Goal: Task Accomplishment & Management: Manage account settings

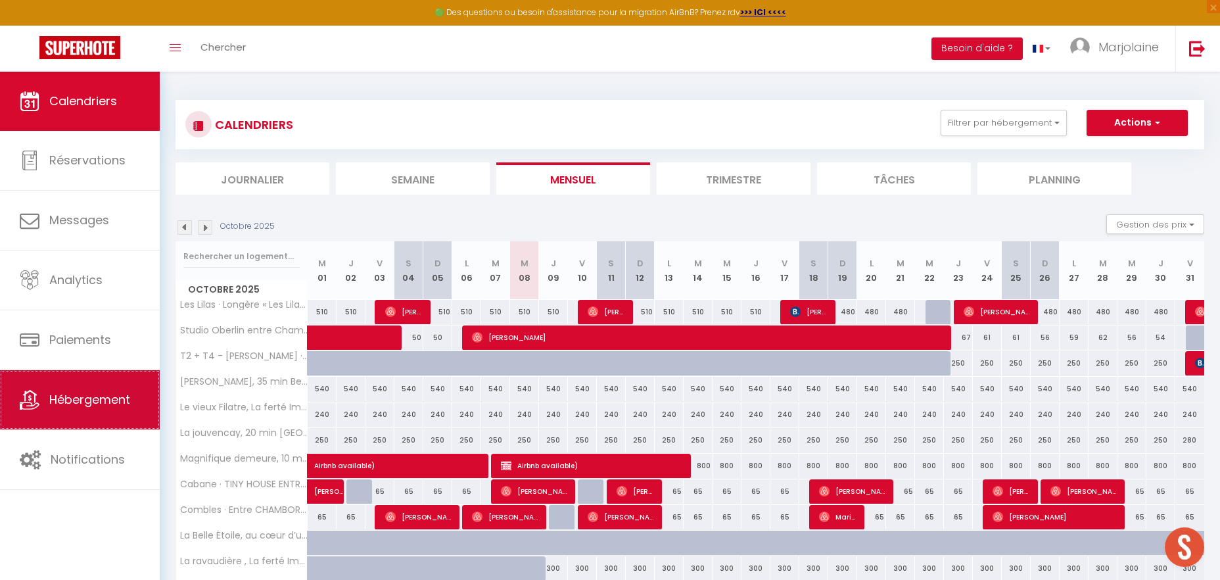
click at [130, 403] on span "Hébergement" at bounding box center [89, 399] width 81 height 16
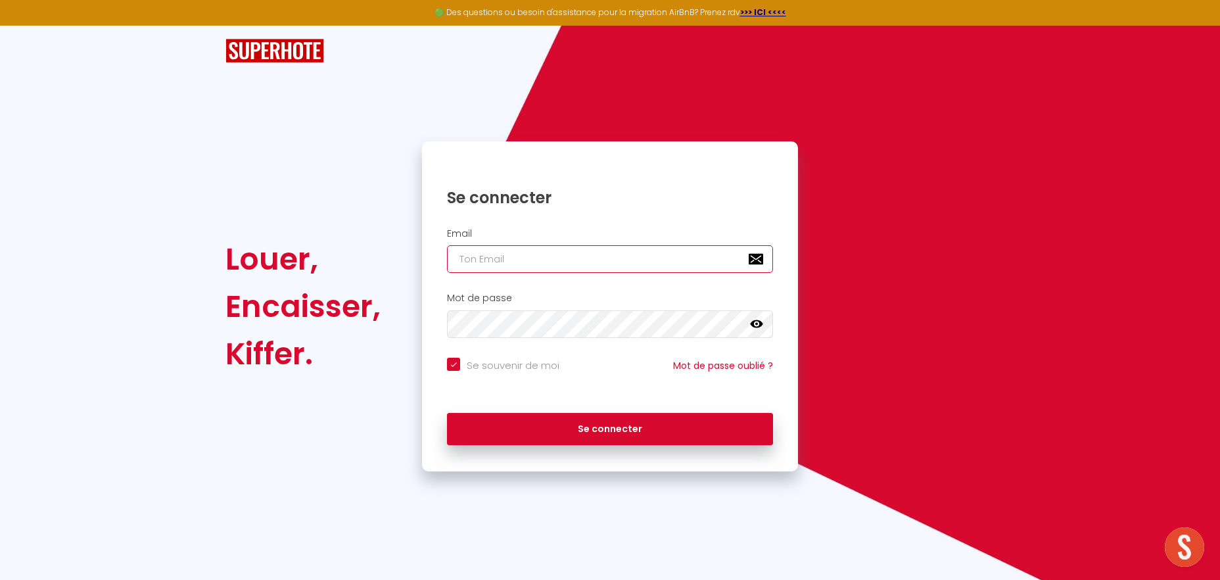
click at [553, 262] on input "email" at bounding box center [610, 259] width 326 height 28
type input "[EMAIL_ADDRESS][DOMAIN_NAME]"
checkbox input "true"
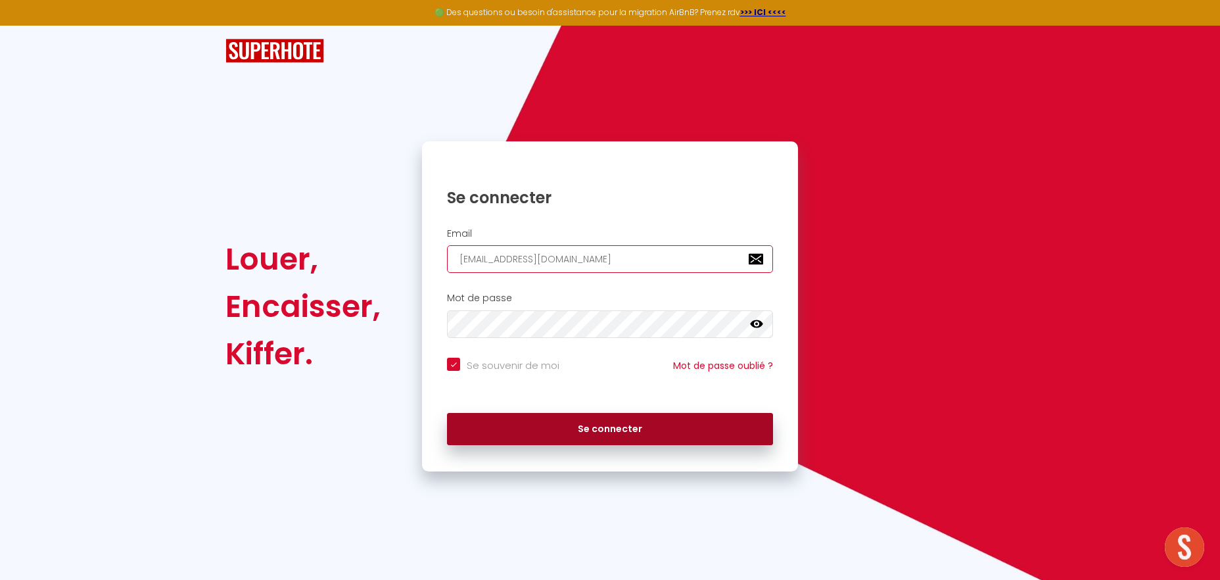
type input "[EMAIL_ADDRESS][DOMAIN_NAME]"
click at [554, 431] on button "Se connecter" at bounding box center [610, 429] width 326 height 33
checkbox input "true"
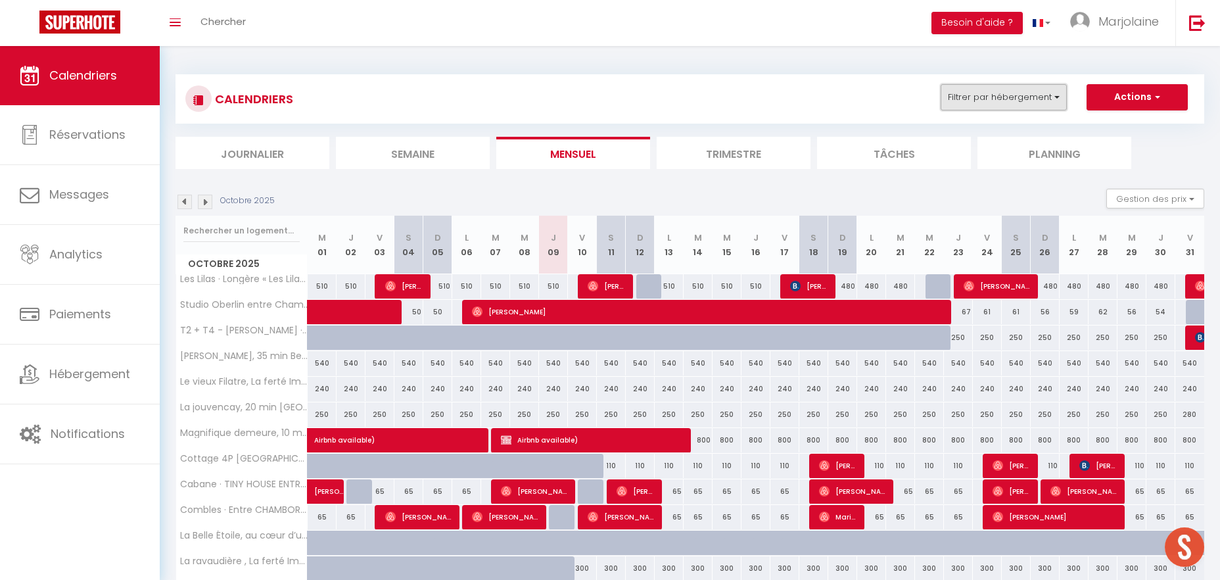
click at [989, 109] on button "Filtrer par hébergement" at bounding box center [1004, 97] width 126 height 26
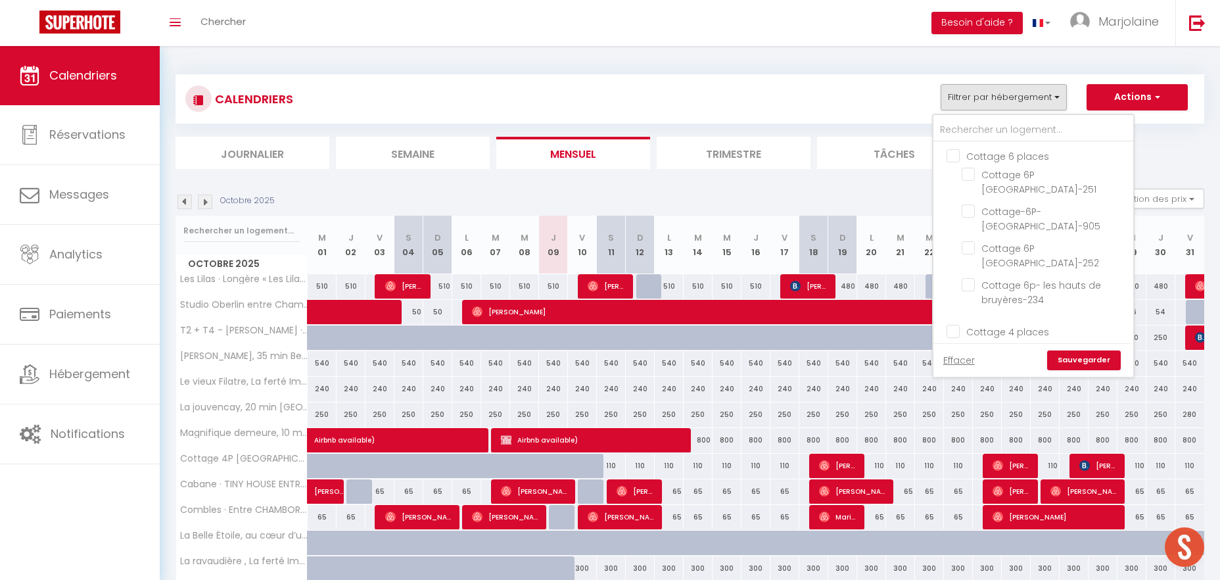
click at [948, 158] on input "Cottage 6 places" at bounding box center [1047, 155] width 200 height 13
checkbox input "true"
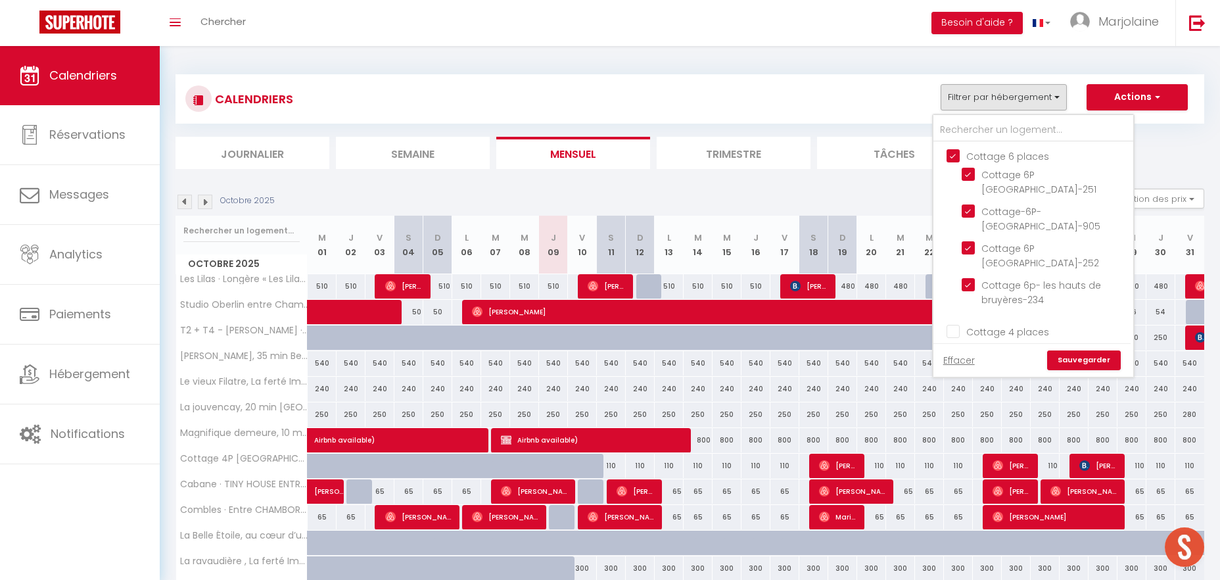
checkbox input "true"
checkbox input "false"
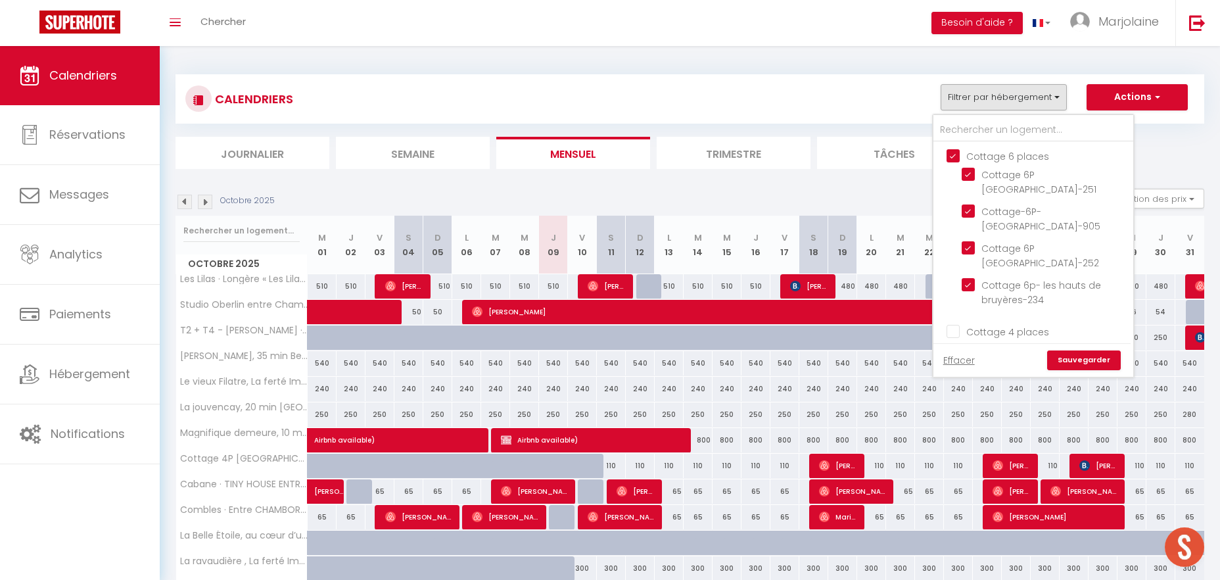
checkbox input "false"
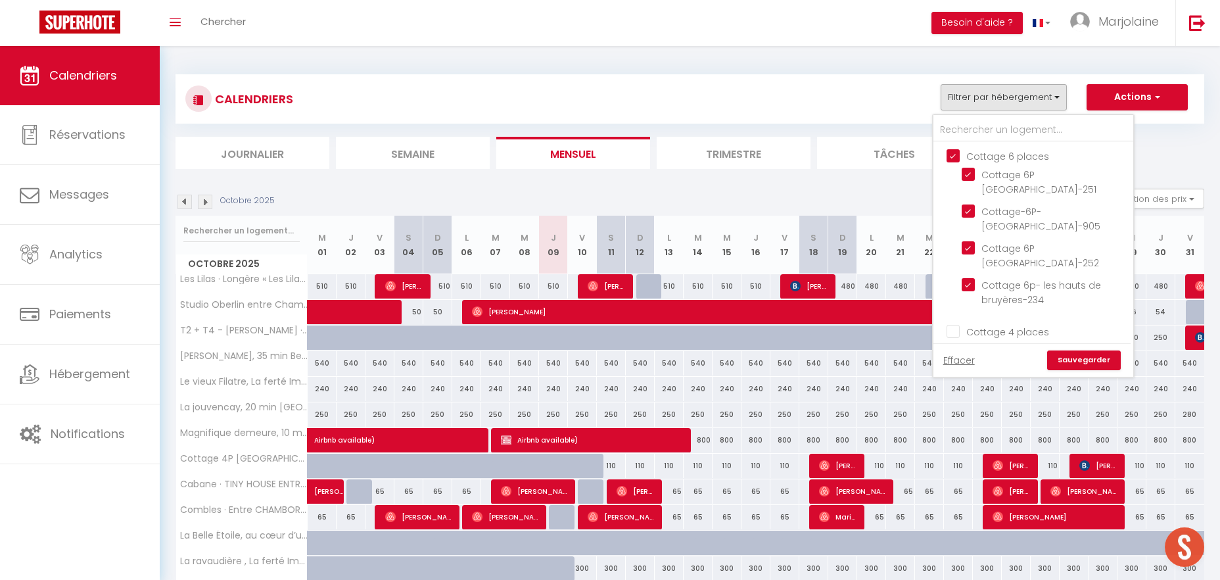
checkbox input "false"
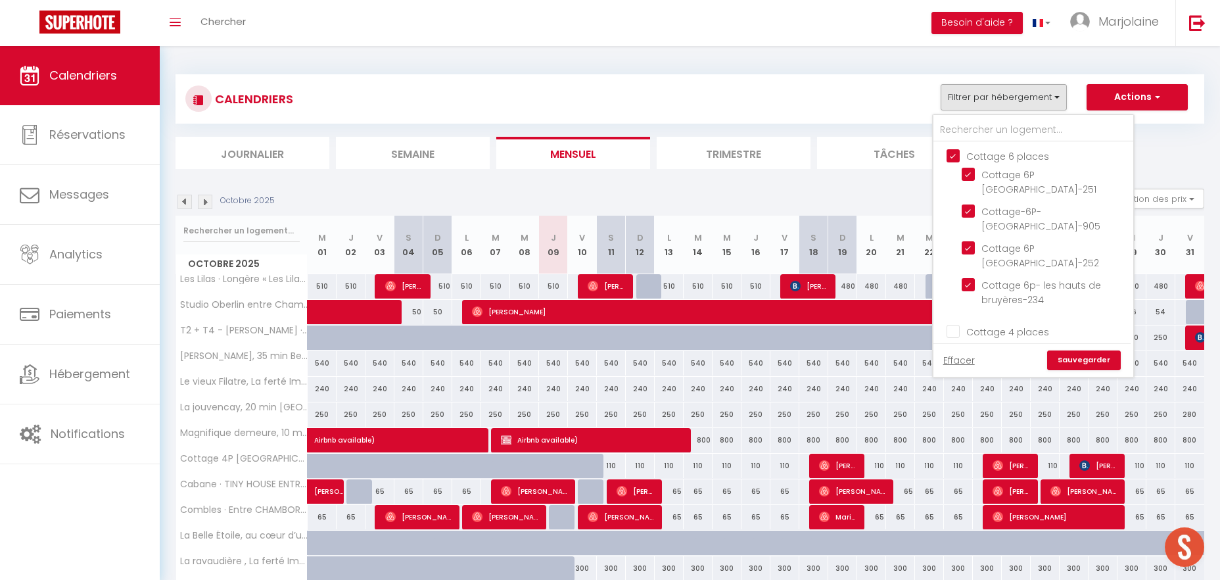
checkbox input "false"
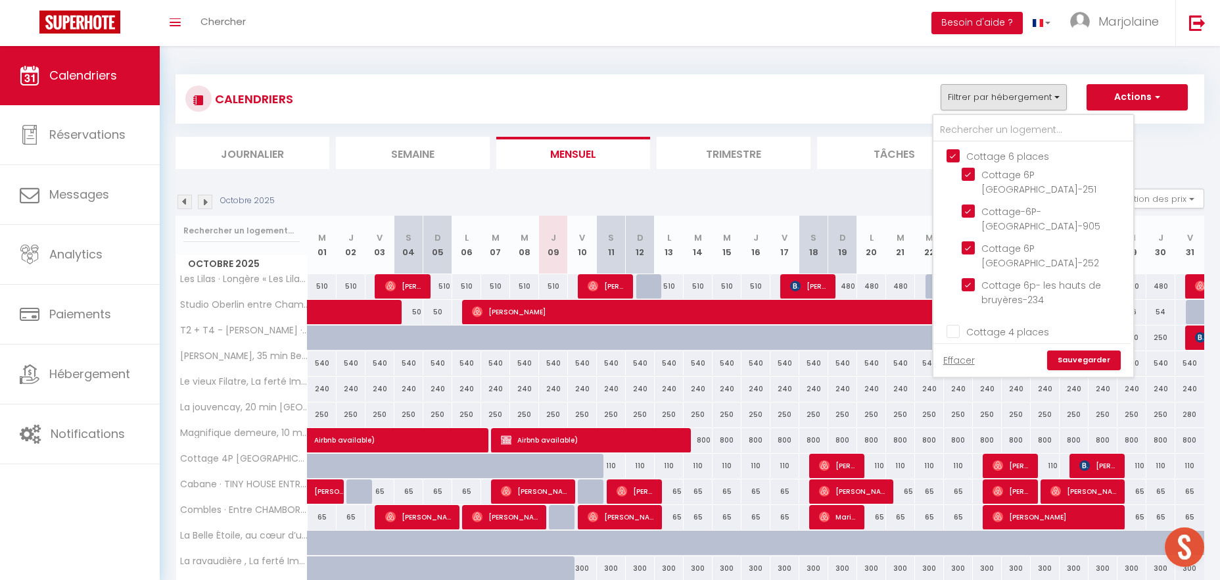
checkbox input "false"
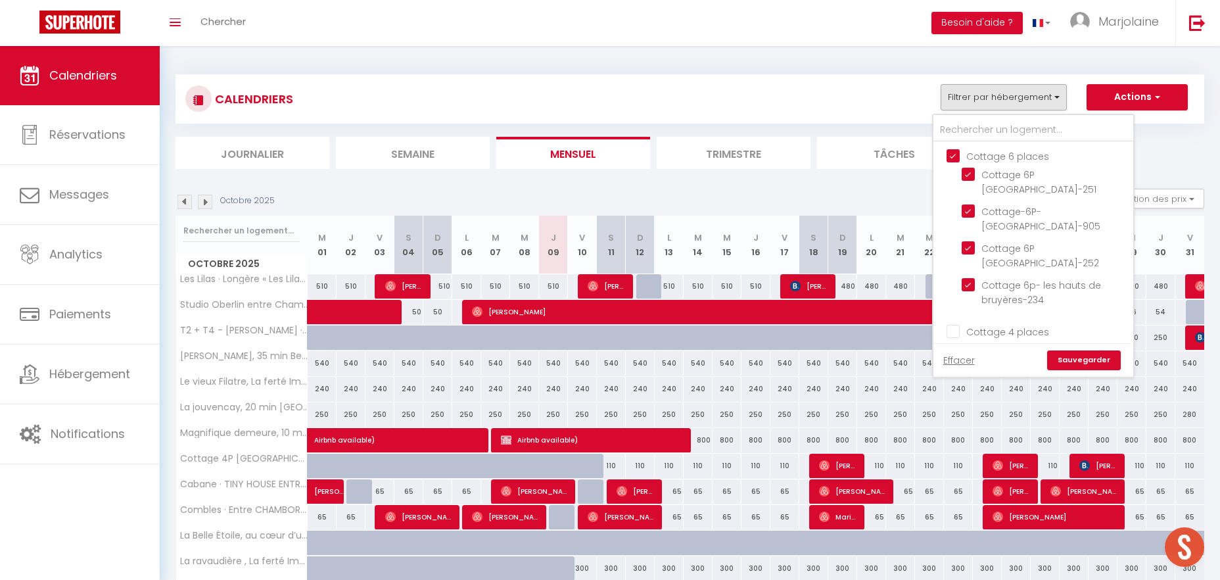
checkbox input "false"
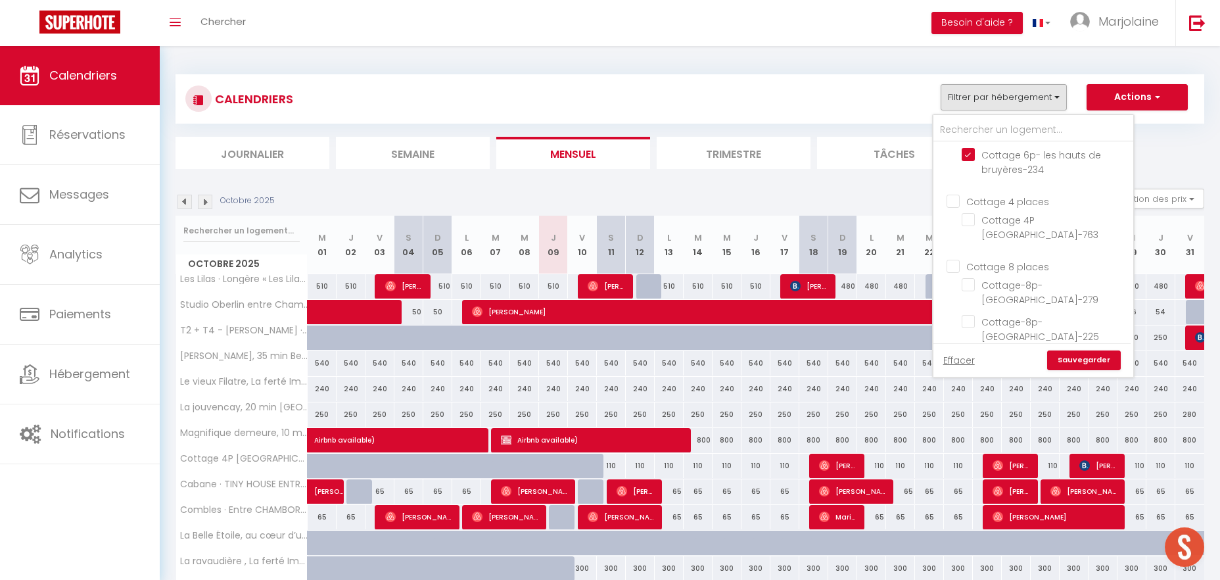
scroll to position [158, 0]
click at [954, 173] on input "Cottage 4 places" at bounding box center [1047, 172] width 200 height 13
checkbox input "true"
checkbox input "false"
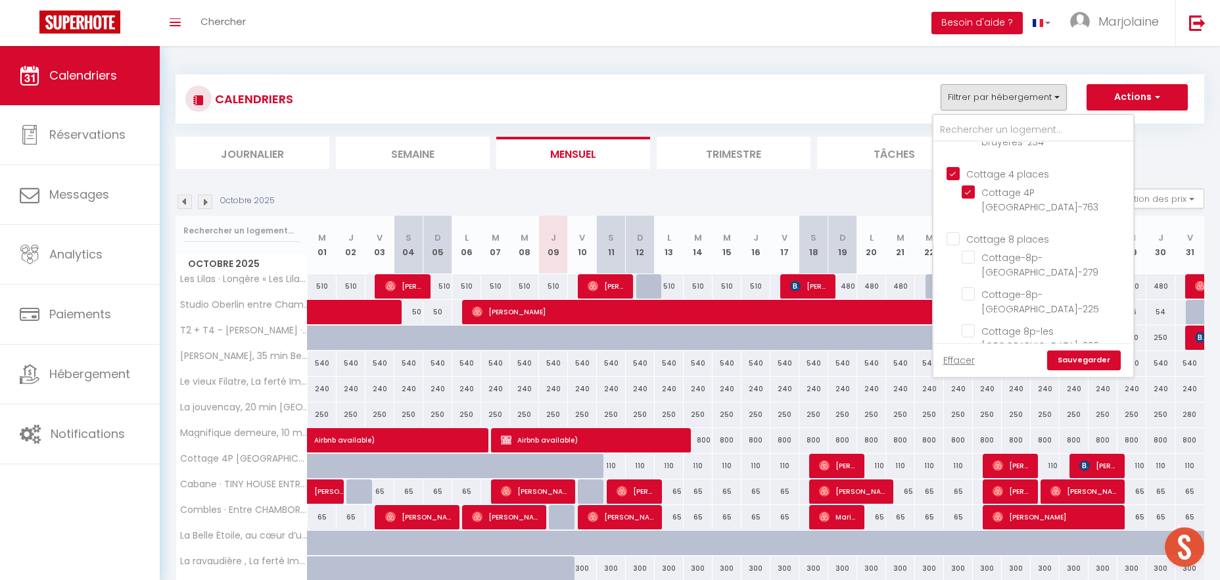
checkbox input "false"
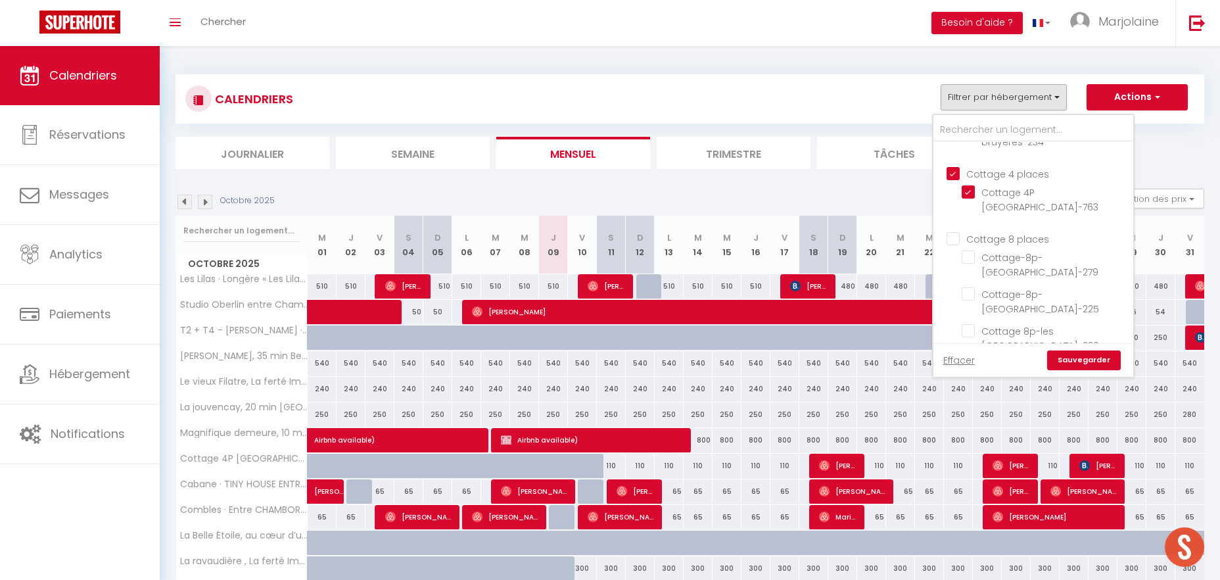
checkbox input "false"
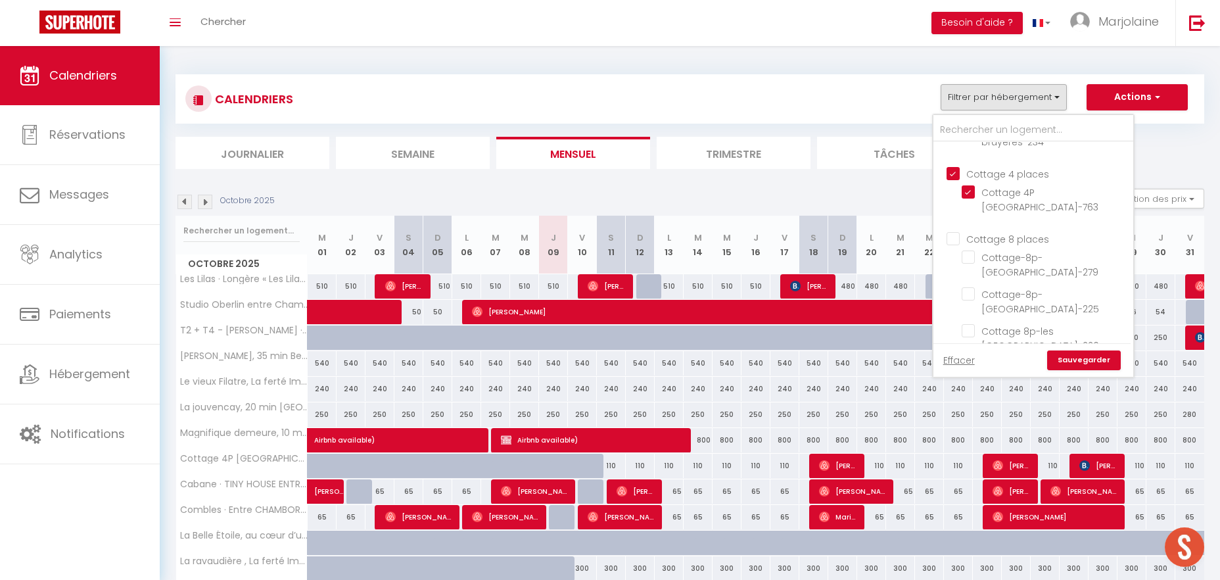
checkbox input "false"
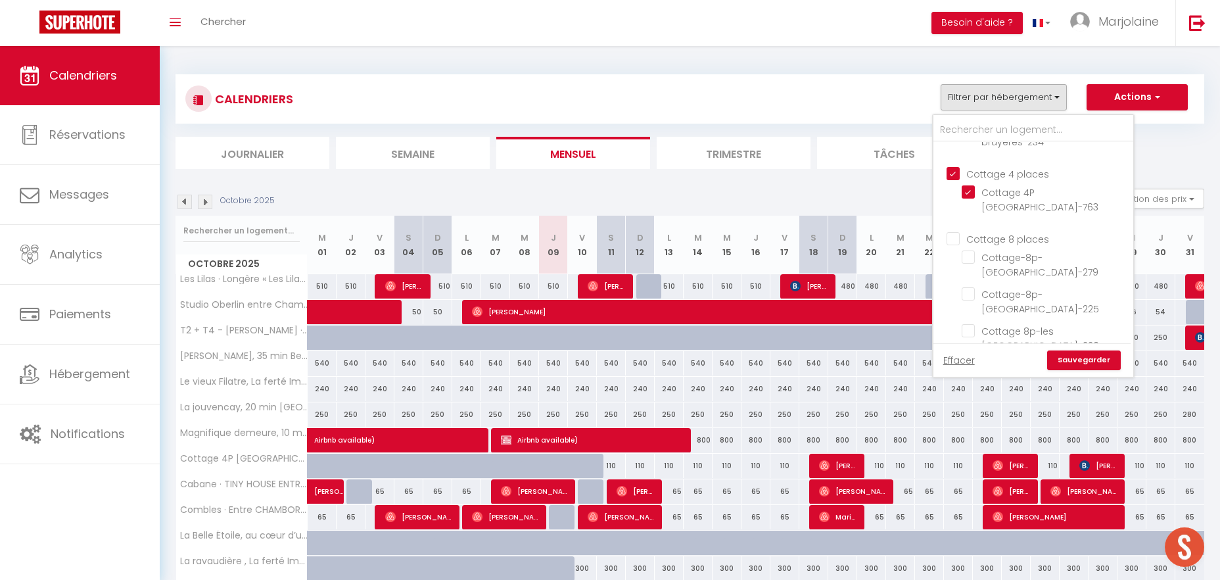
checkbox input "false"
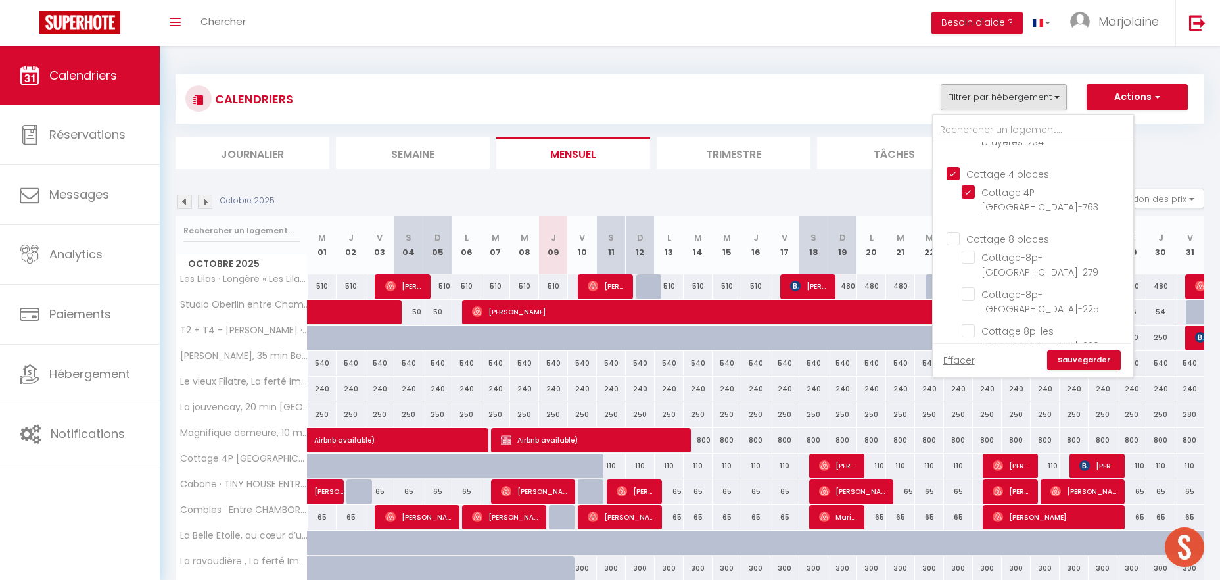
checkbox input "false"
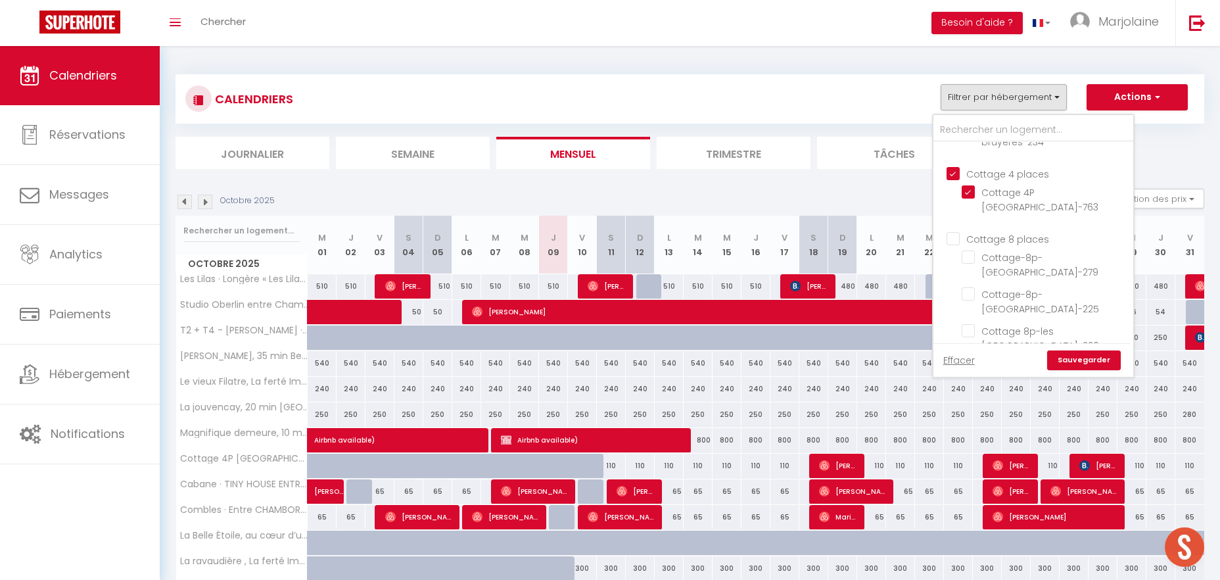
checkbox input "false"
click at [955, 238] on input "Cottage 8 places" at bounding box center [1047, 237] width 200 height 13
checkbox input "true"
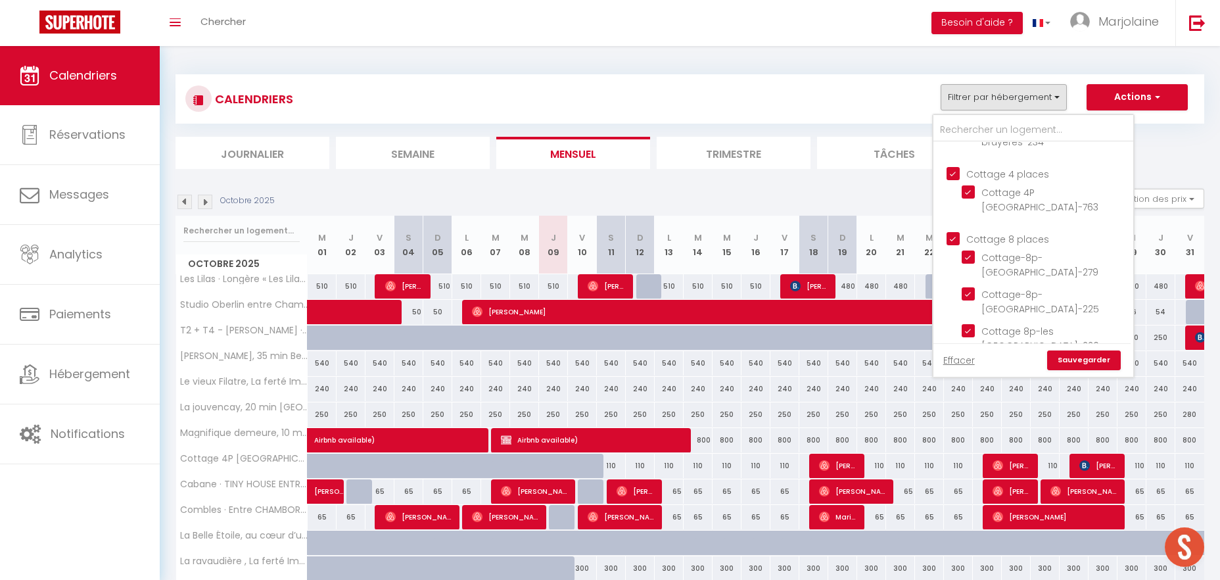
checkbox input "true"
checkbox input "false"
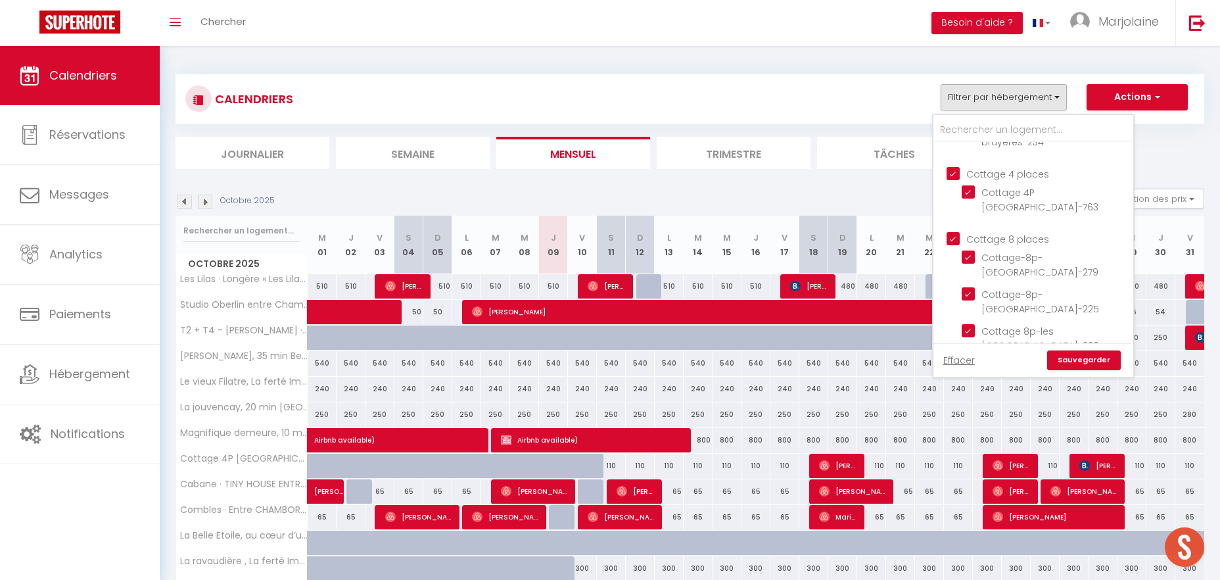
checkbox input "false"
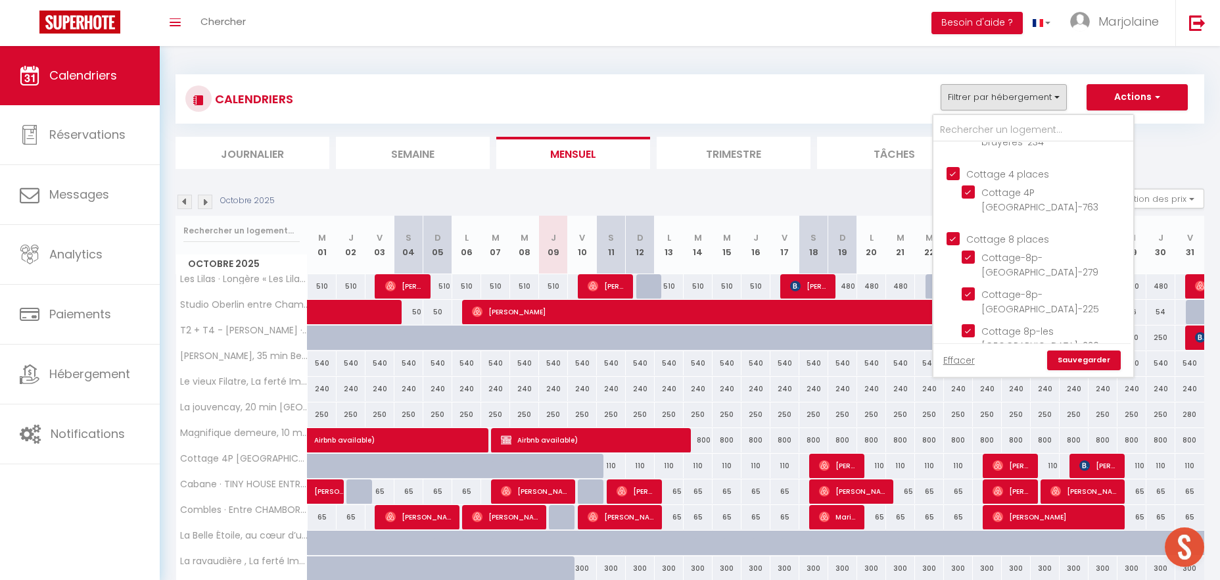
checkbox input "false"
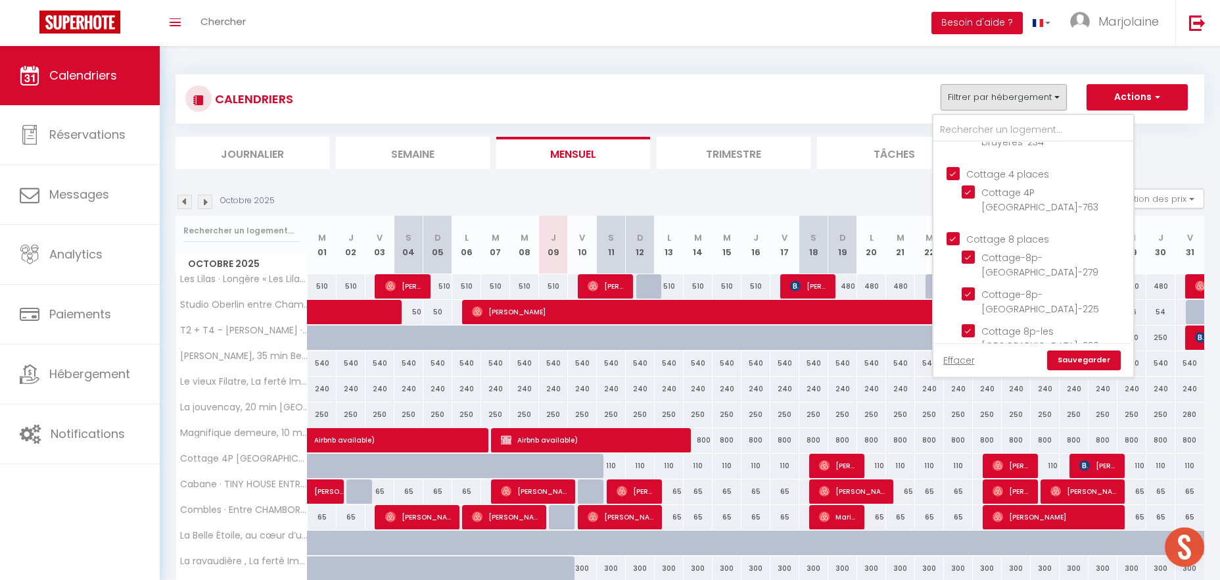
checkbox input "false"
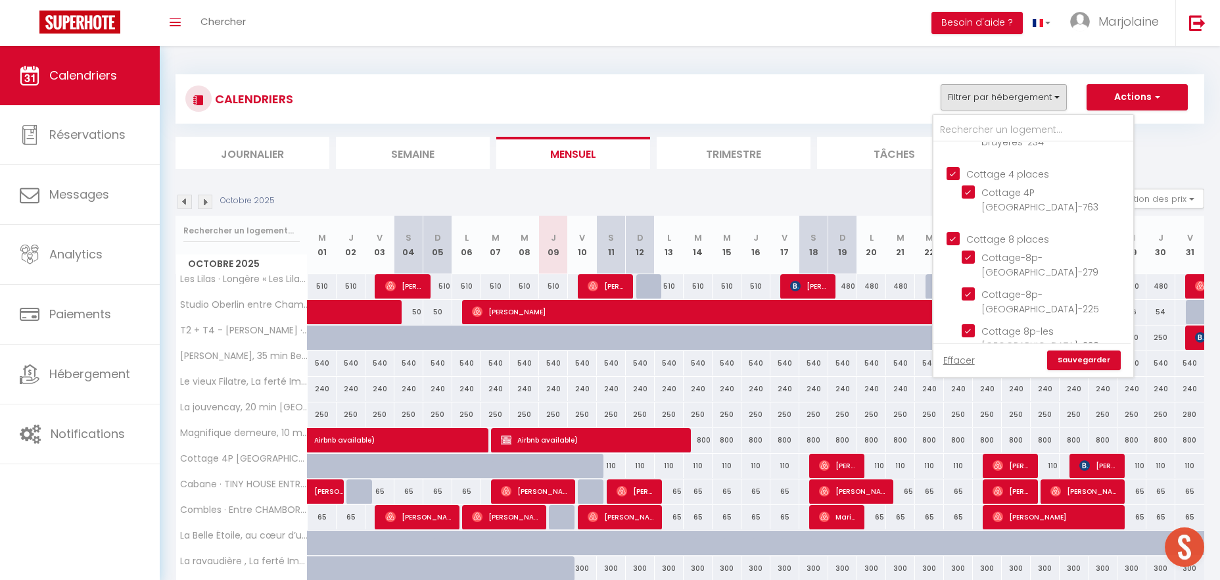
checkbox input "false"
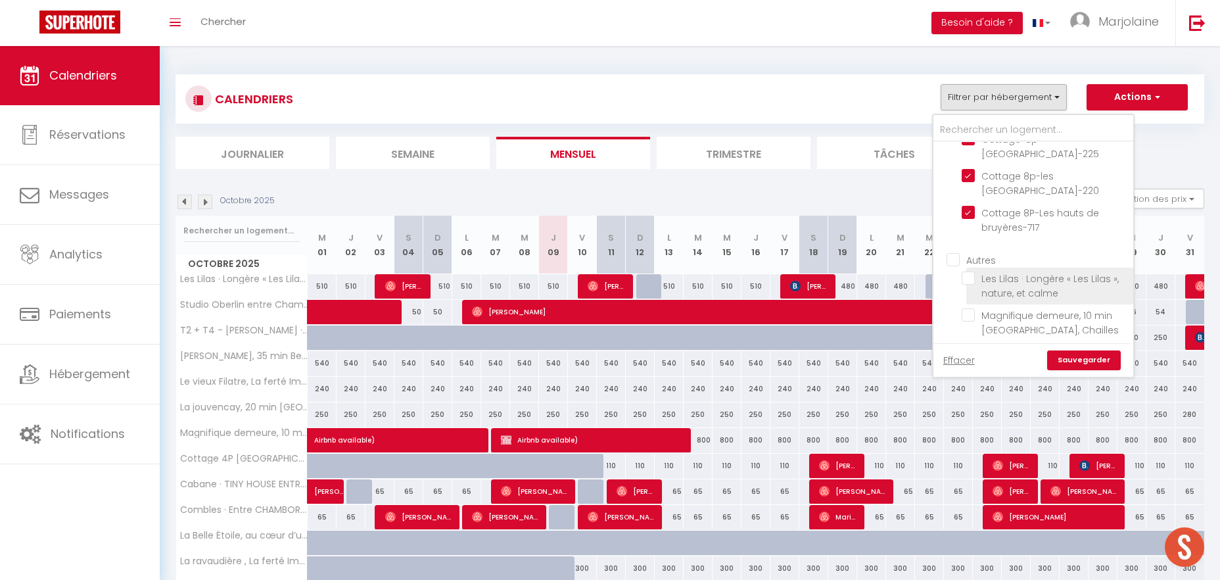
scroll to position [316, 0]
click at [1084, 363] on link "Sauvegarder" at bounding box center [1084, 360] width 74 height 20
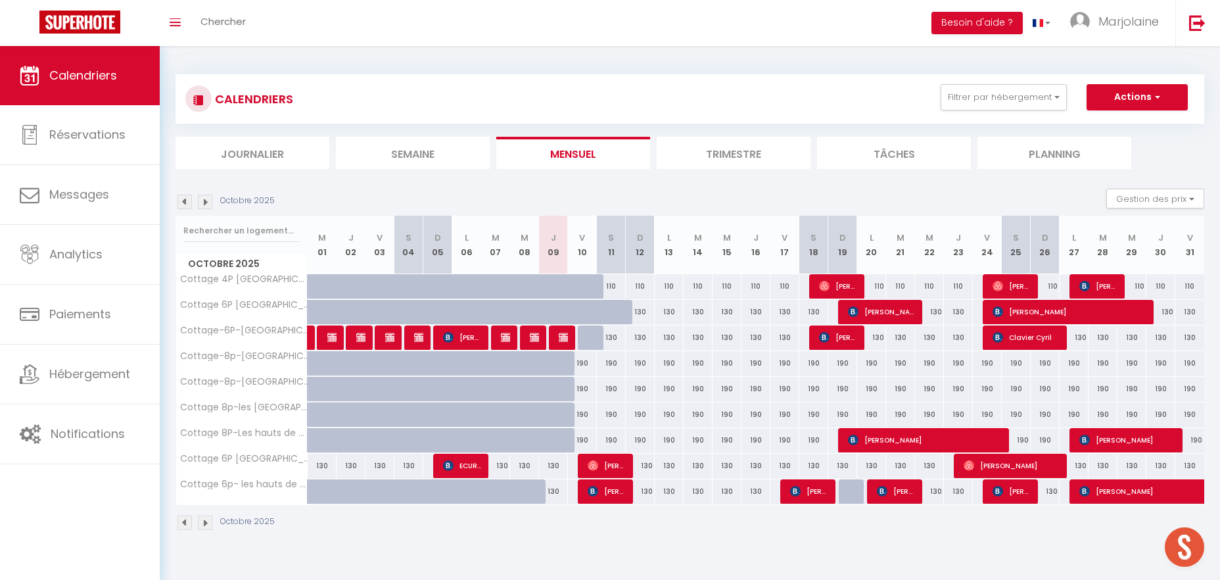
click at [205, 206] on img at bounding box center [205, 202] width 14 height 14
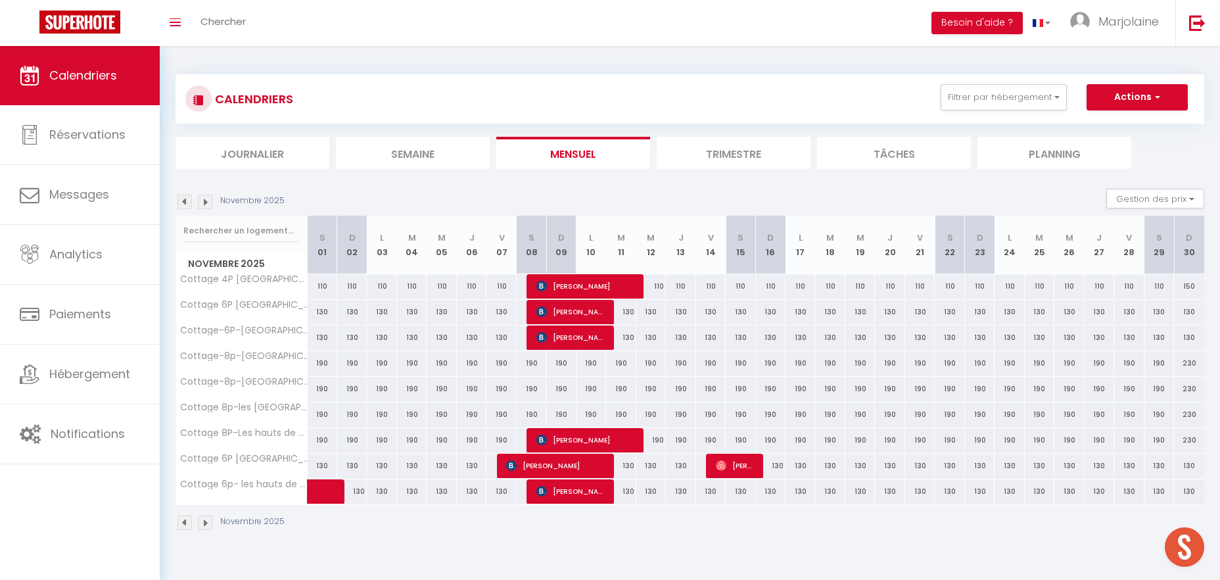
click at [186, 195] on img at bounding box center [184, 202] width 14 height 14
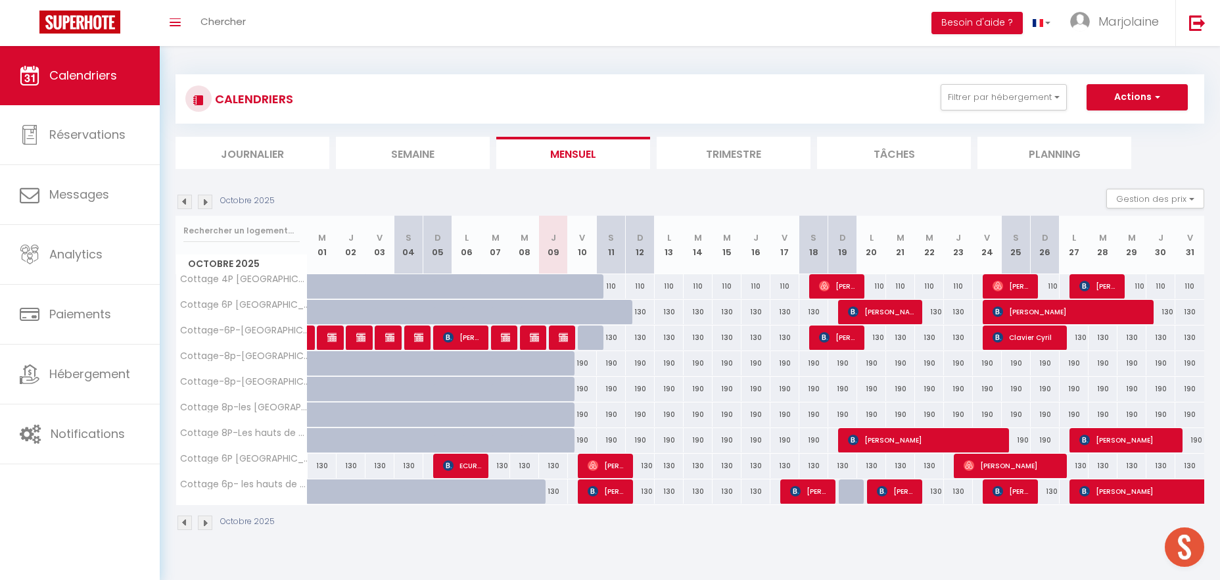
click at [203, 198] on img at bounding box center [205, 202] width 14 height 14
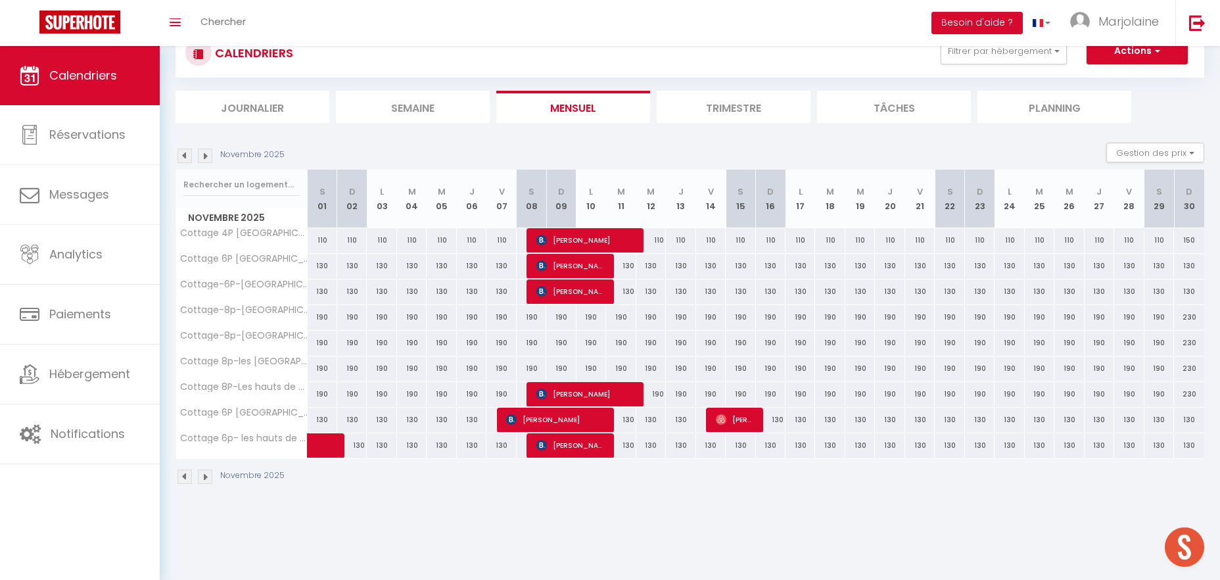
scroll to position [0, 0]
